Goal: Task Accomplishment & Management: Complete application form

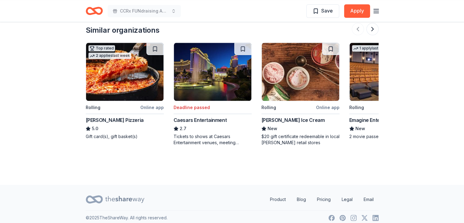
scroll to position [712, 0]
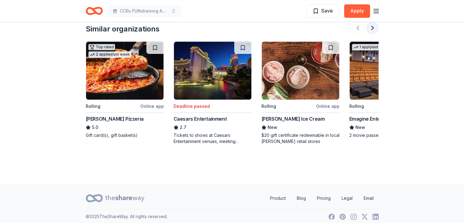
click at [372, 27] on button at bounding box center [372, 28] width 12 height 12
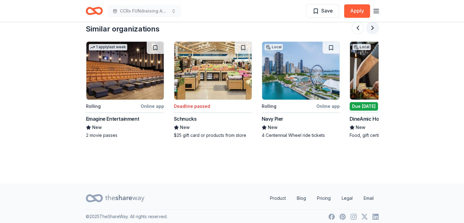
scroll to position [0, 263]
click at [273, 119] on div "Navy Pier" at bounding box center [272, 118] width 22 height 7
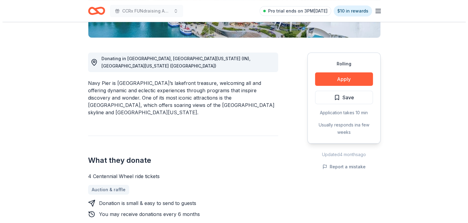
scroll to position [149, 0]
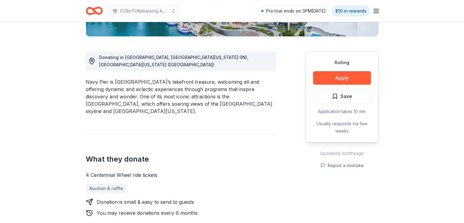
click at [345, 68] on div "Rolling Apply Save Application takes 10 min Usually responds in a few weeks" at bounding box center [341, 96] width 73 height 91
click at [338, 77] on button "Apply" at bounding box center [342, 77] width 58 height 13
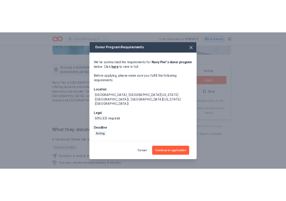
scroll to position [8, 0]
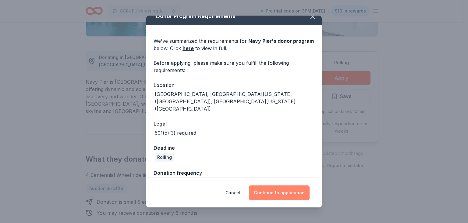
click at [274, 193] on button "Continue to application" at bounding box center [279, 192] width 61 height 15
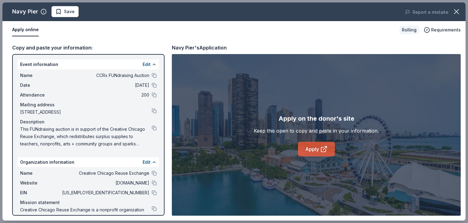
click at [312, 147] on link "Apply" at bounding box center [316, 148] width 37 height 15
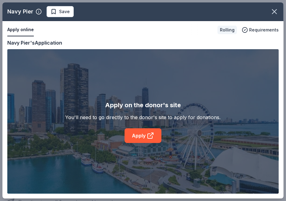
click at [148, 72] on div "Apply on the donor's site You'll need to go directly to the donor's site to app…" at bounding box center [143, 121] width 272 height 144
click at [117, 11] on div "Navy Pier Save" at bounding box center [133, 11] width 263 height 11
